Goal: Task Accomplishment & Management: Use online tool/utility

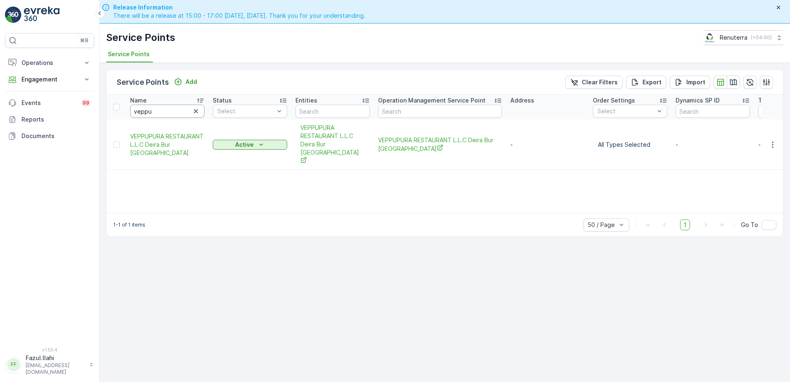
drag, startPoint x: 0, startPoint y: 0, endPoint x: 165, endPoint y: 115, distance: 201.4
click at [165, 115] on input "veppu" at bounding box center [167, 110] width 74 height 13
type input "lets"
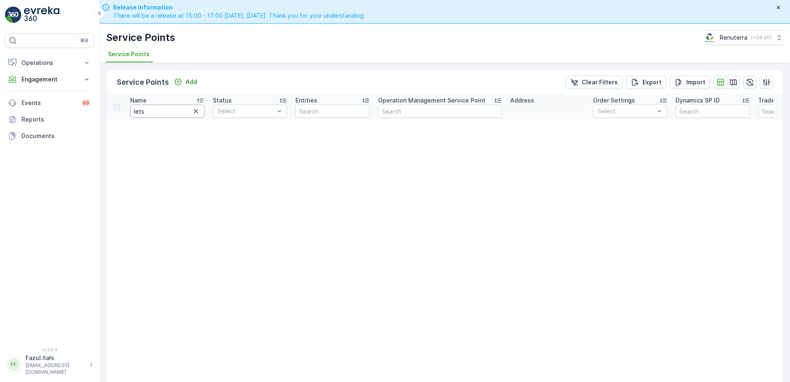
click at [164, 113] on input "lets" at bounding box center [167, 110] width 74 height 13
type input "lets"
click at [156, 109] on input "lets" at bounding box center [167, 110] width 74 height 13
type input "Scle"
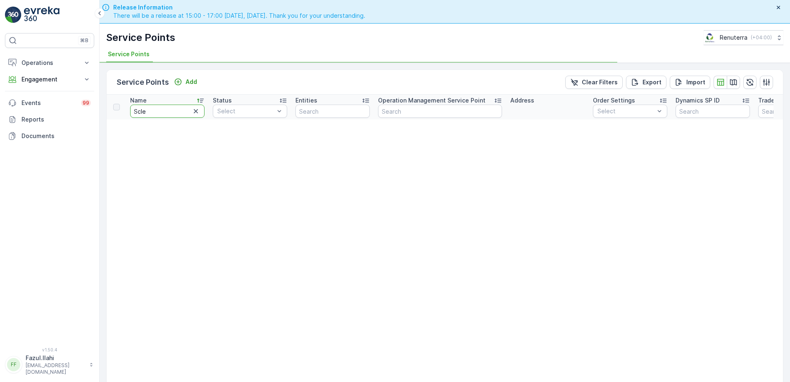
click at [156, 109] on input "Scle" at bounding box center [167, 110] width 74 height 13
type input "s"
click at [156, 109] on input "s" at bounding box center [167, 110] width 74 height 13
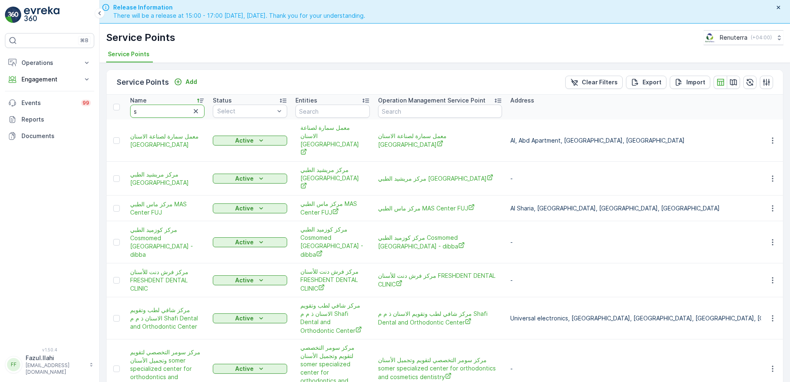
click at [156, 109] on input "s" at bounding box center [167, 110] width 74 height 13
type input "sca"
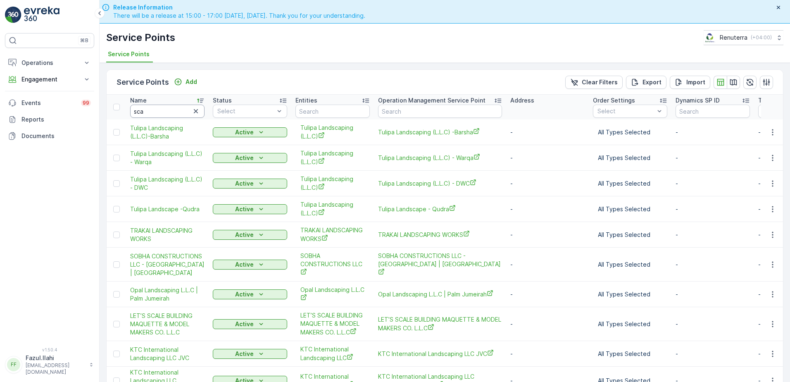
click at [156, 110] on input "sca" at bounding box center [167, 110] width 74 height 13
type input "scale"
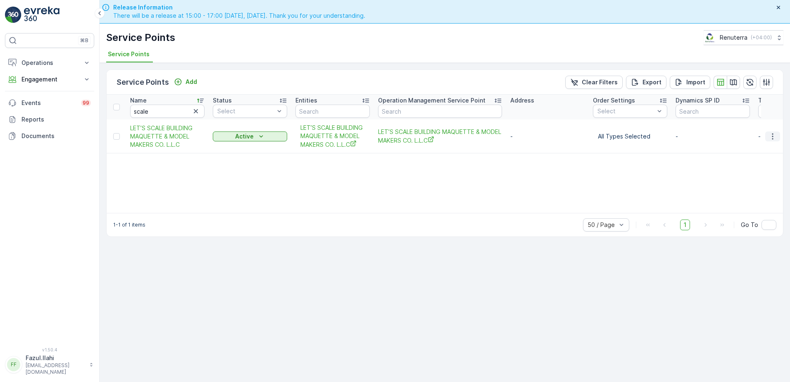
click at [770, 136] on icon "button" at bounding box center [772, 136] width 8 height 8
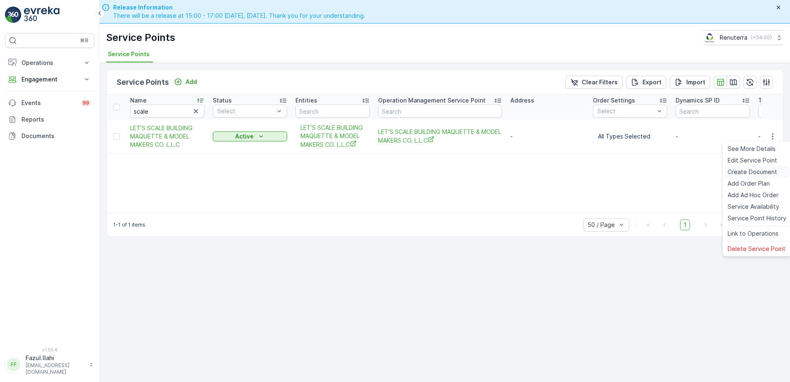
click at [747, 172] on span "Create Document" at bounding box center [752, 172] width 50 height 8
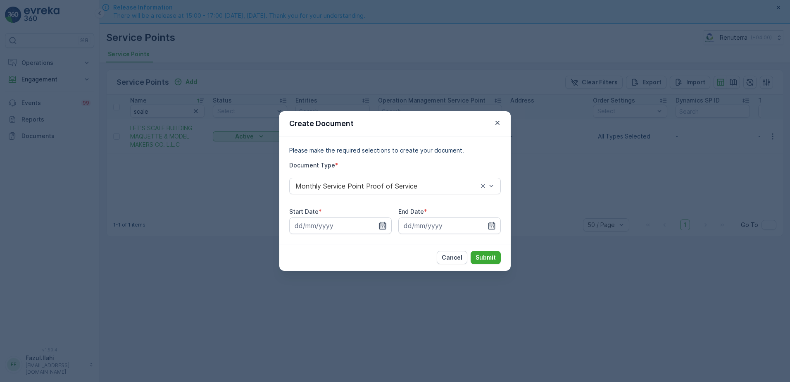
click at [385, 223] on icon "button" at bounding box center [382, 225] width 7 height 7
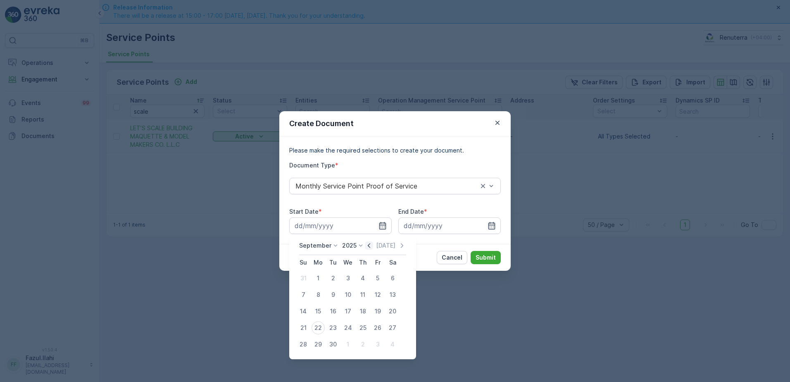
click at [369, 245] on icon "button" at bounding box center [369, 245] width 8 height 8
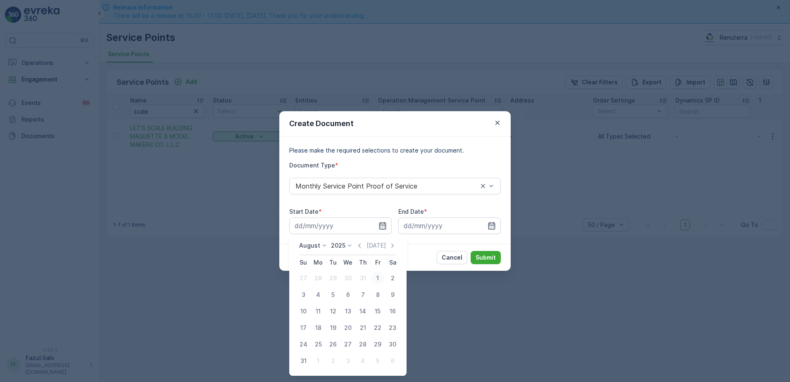
click at [379, 278] on div "1" at bounding box center [377, 277] width 13 height 13
type input "[DATE]"
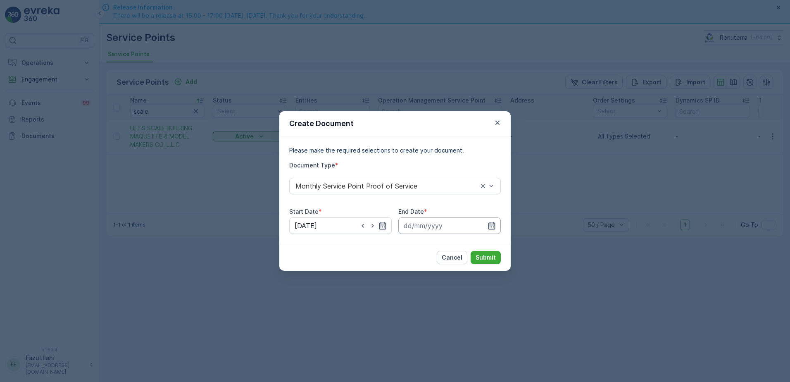
click at [496, 221] on input at bounding box center [449, 225] width 102 height 17
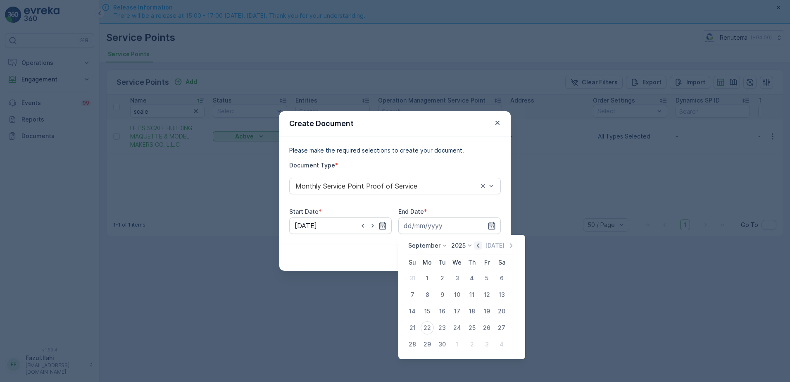
click at [476, 243] on icon "button" at bounding box center [478, 245] width 8 height 8
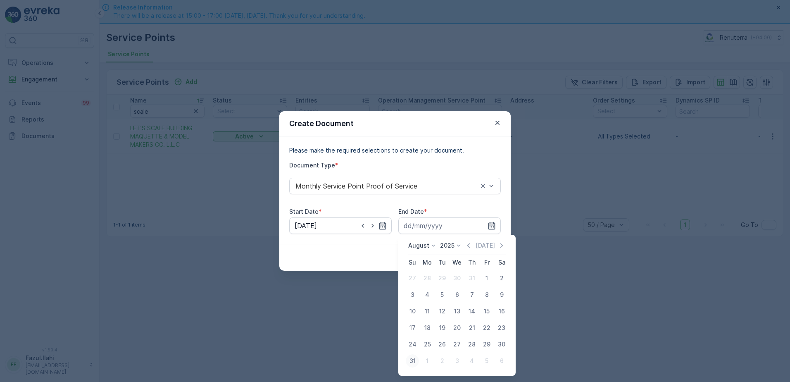
click at [413, 359] on div "31" at bounding box center [412, 360] width 13 height 13
type input "[DATE]"
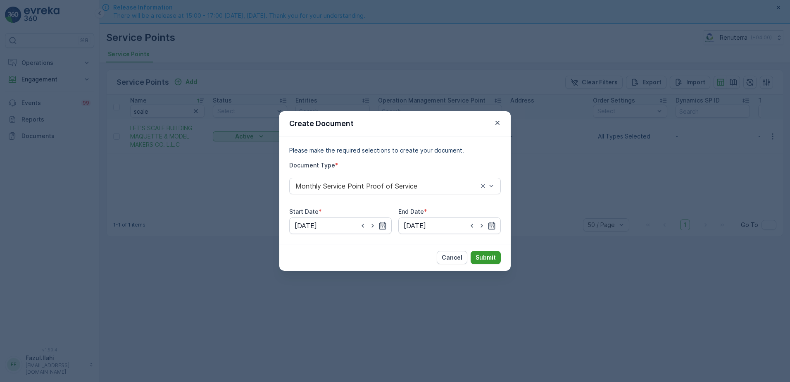
click at [484, 251] on button "Submit" at bounding box center [485, 257] width 30 height 13
